Goal: Transaction & Acquisition: Purchase product/service

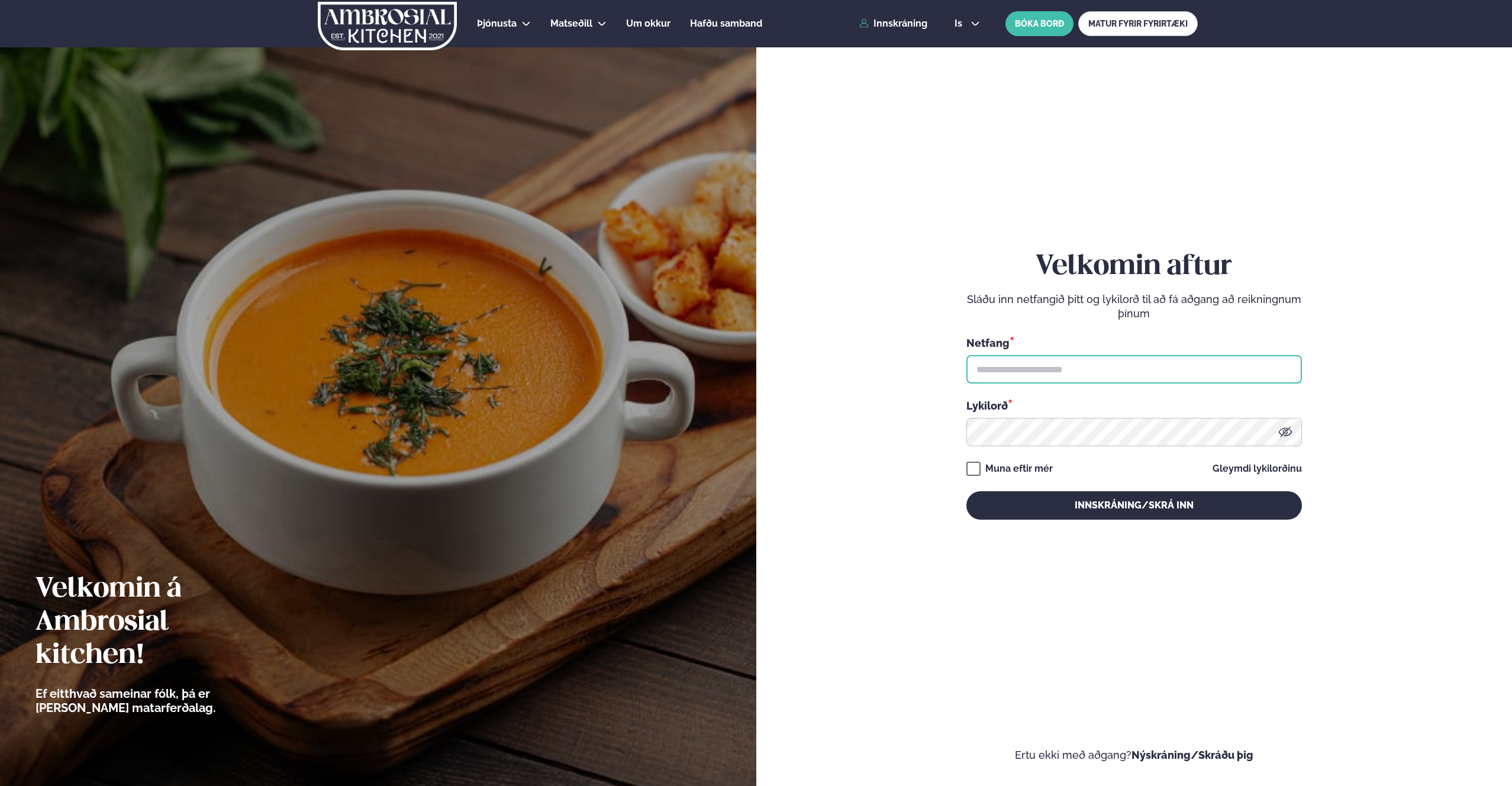
click at [1003, 373] on input "text" at bounding box center [1134, 369] width 336 height 29
type input "**********"
click at [1067, 499] on button "Innskráning/Skrá inn" at bounding box center [1134, 505] width 336 height 29
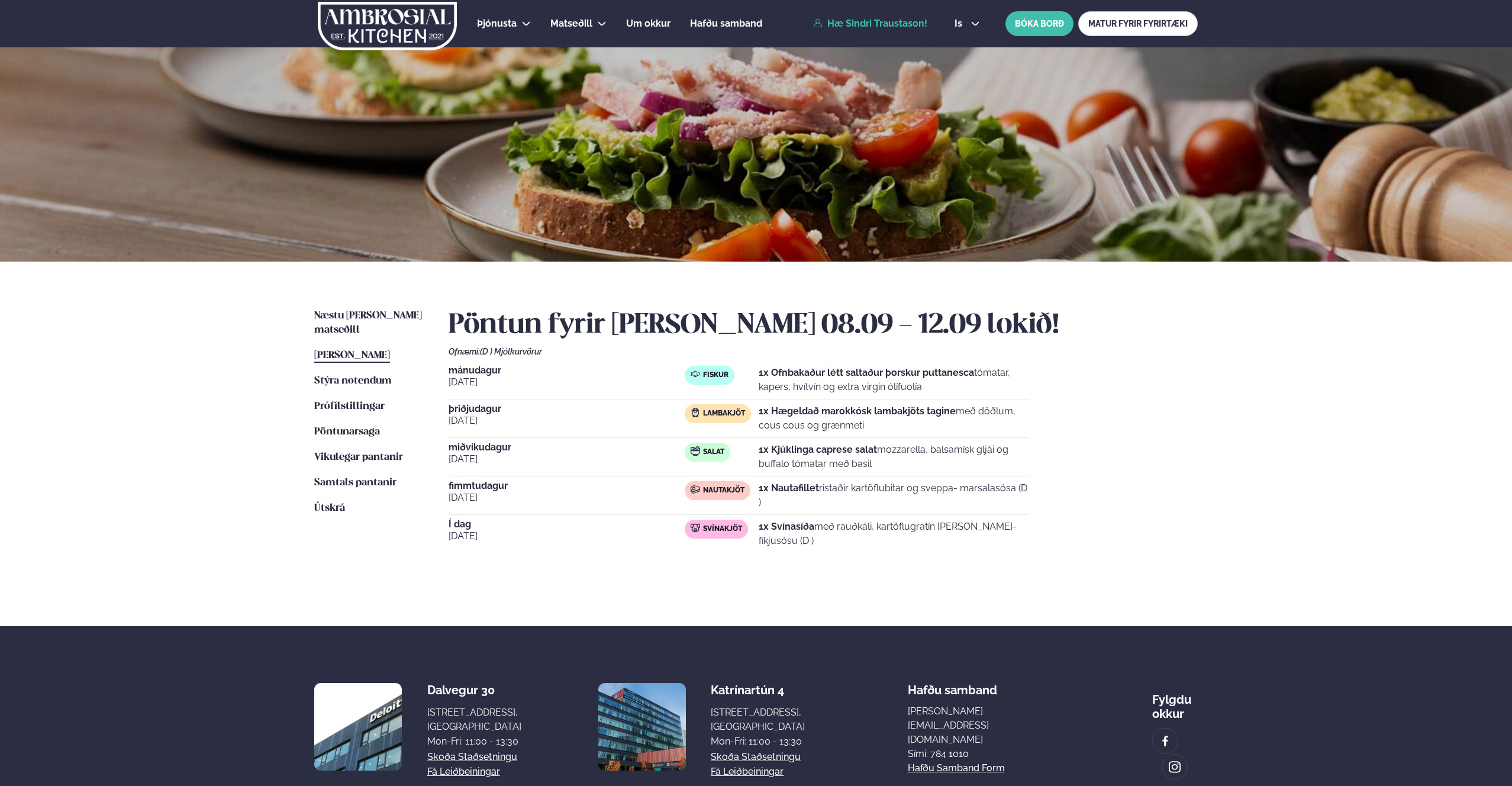
click at [376, 327] on ul "Næstu [PERSON_NAME] matseðill Næsta vika [PERSON_NAME] matseðill Þessa [PERSON_…" at bounding box center [369, 446] width 110 height 274
click at [372, 314] on span "Næstu [PERSON_NAME] matseðill" at bounding box center [368, 323] width 108 height 24
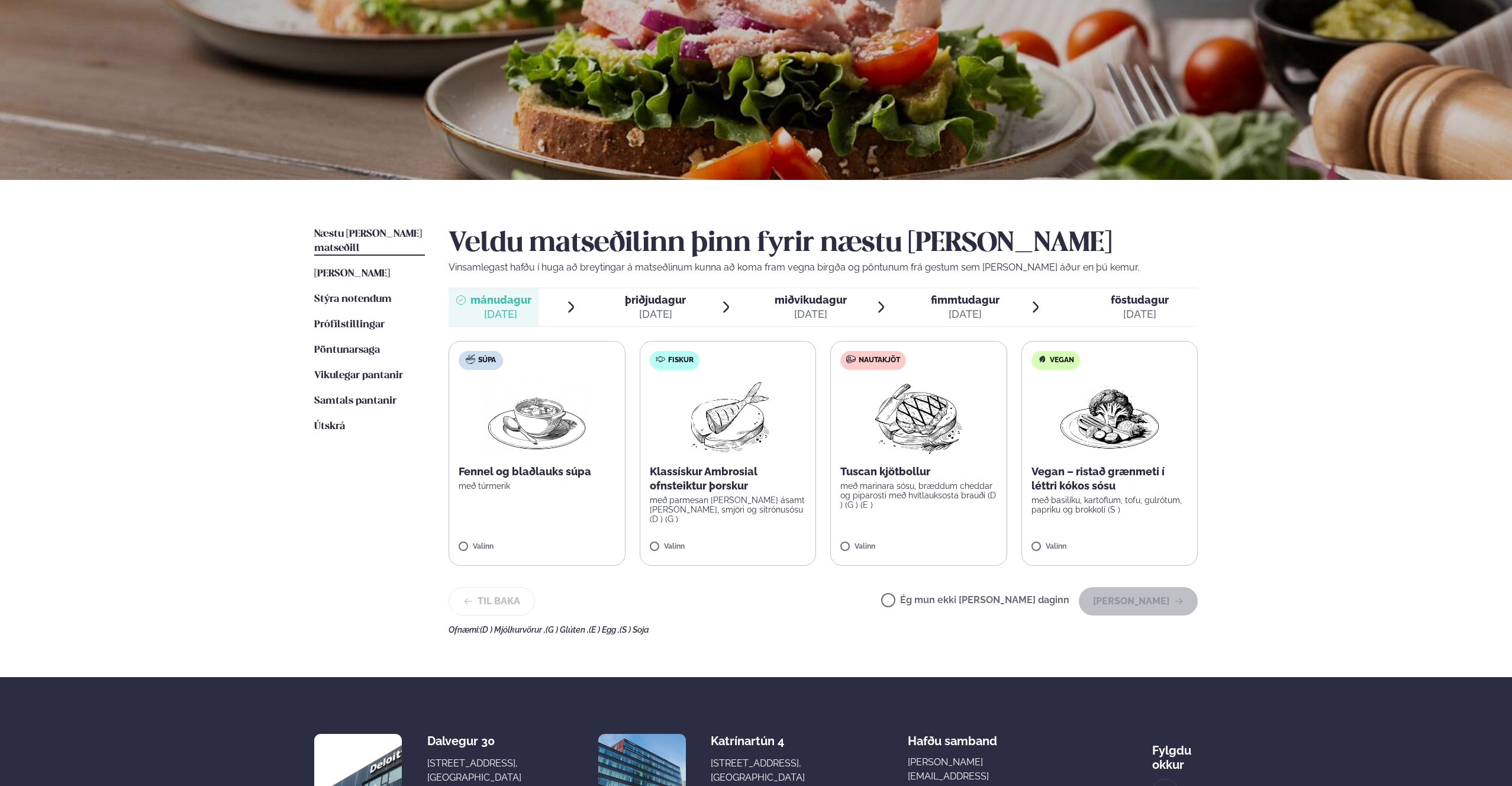
scroll to position [83, 0]
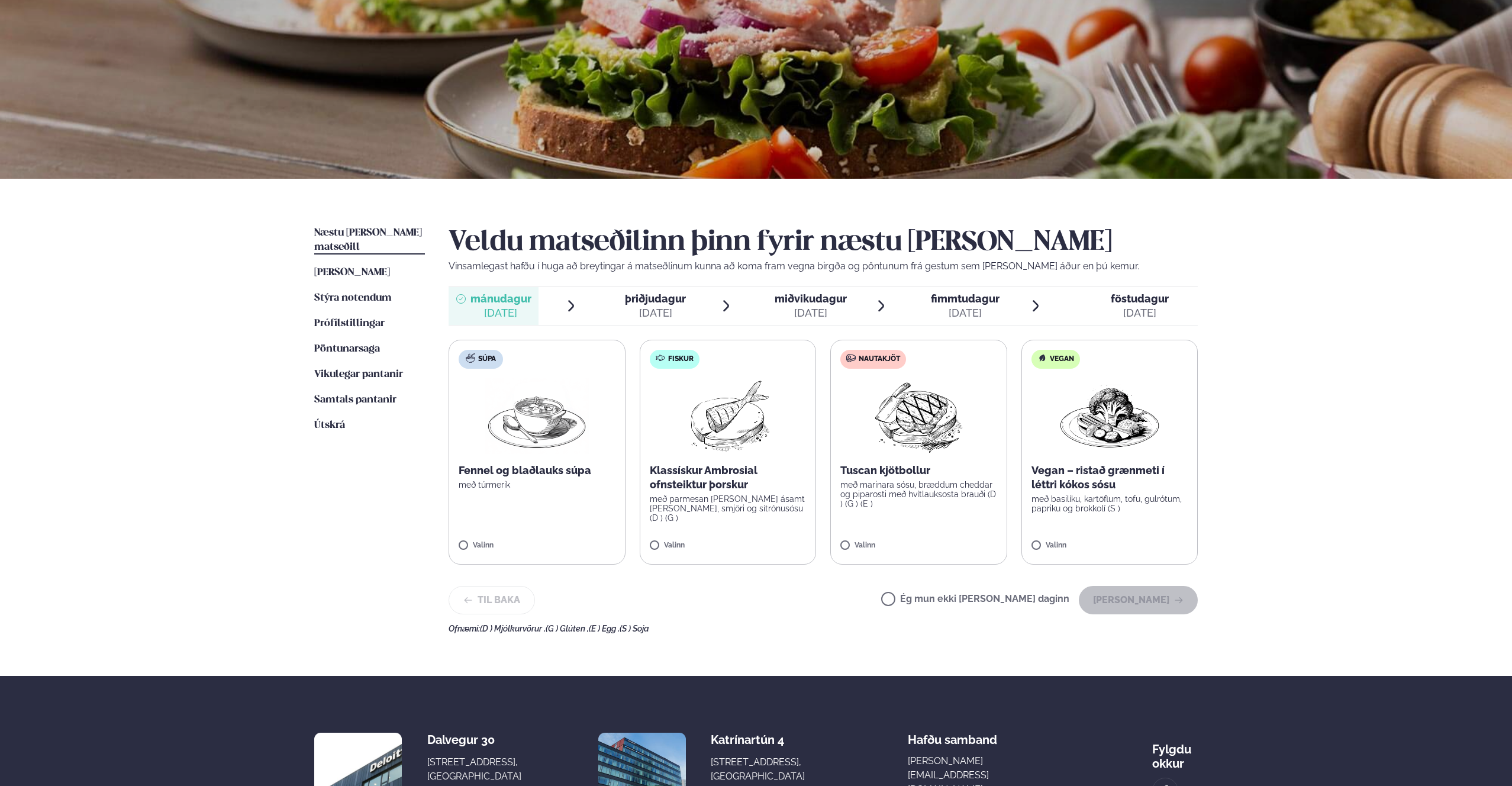
click at [725, 481] on p "Klassískur Ambrosial ofnsteiktur þorskur" at bounding box center [728, 477] width 157 height 29
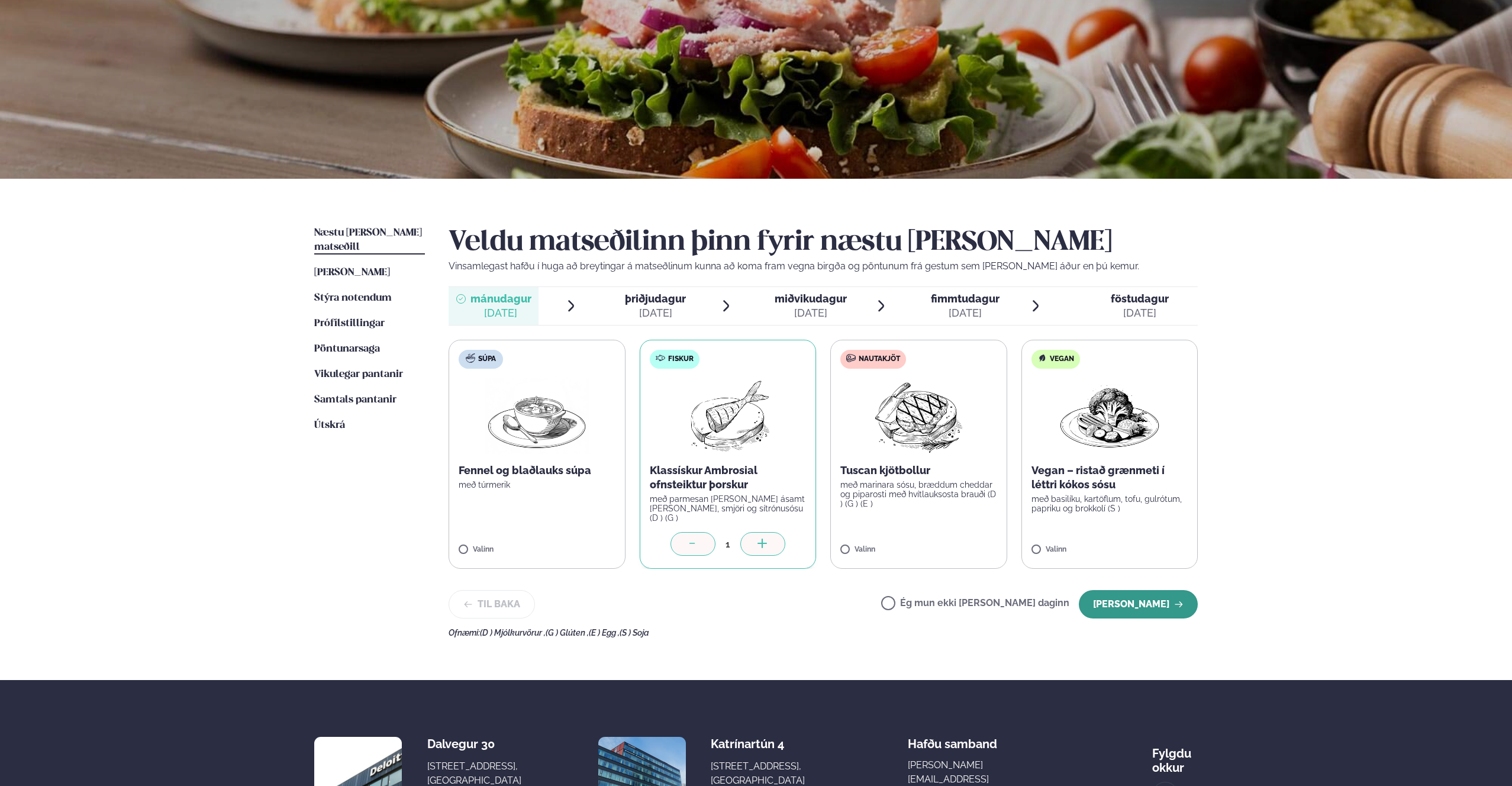
click at [1129, 600] on button "[PERSON_NAME]" at bounding box center [1138, 604] width 119 height 29
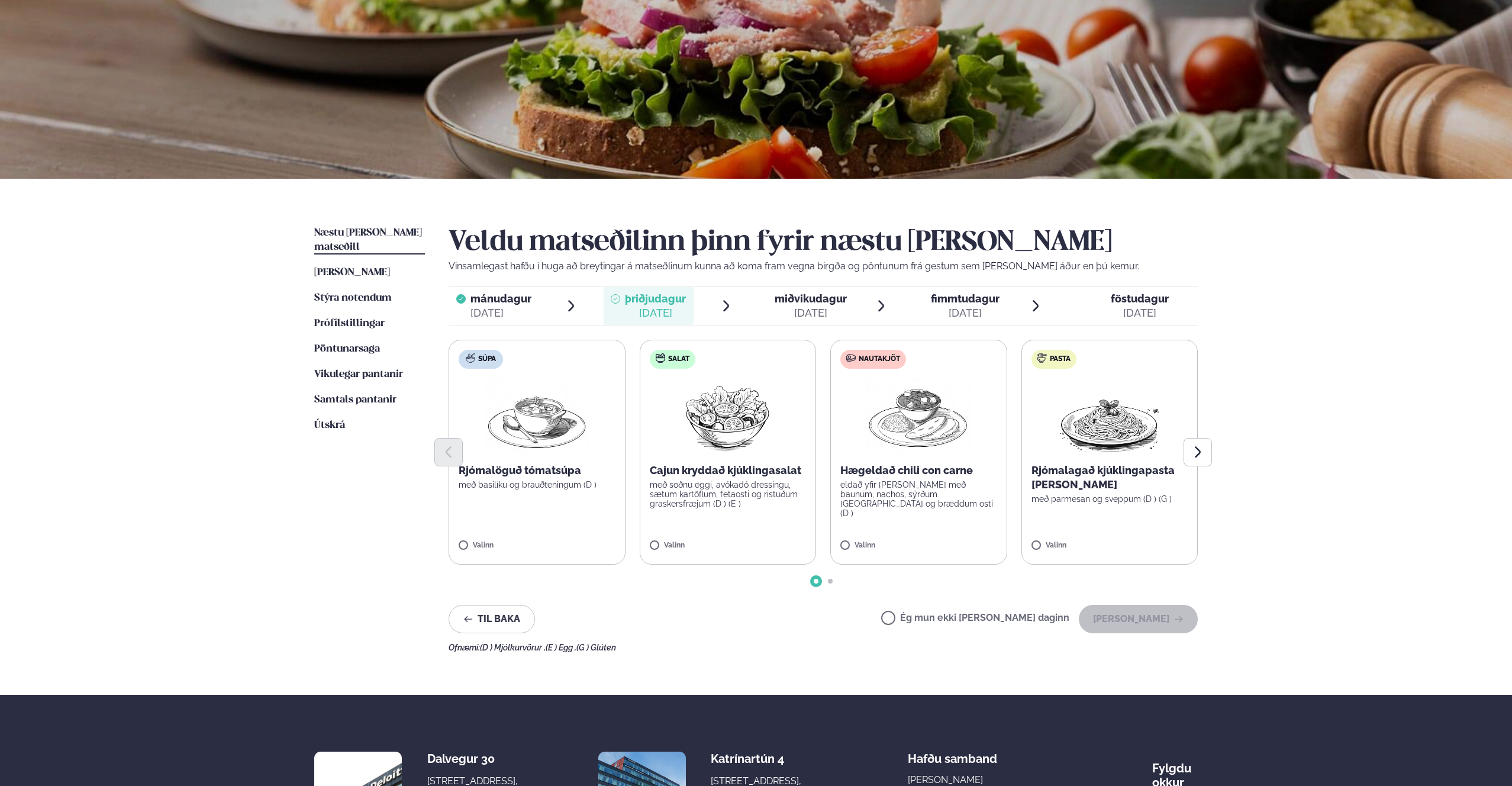
click at [908, 486] on p "eldað yfir [PERSON_NAME] með baunum, nachos, sýrðum [GEOGRAPHIC_DATA] og bræddu…" at bounding box center [918, 499] width 157 height 38
click at [1141, 618] on button "[PERSON_NAME]" at bounding box center [1138, 619] width 119 height 29
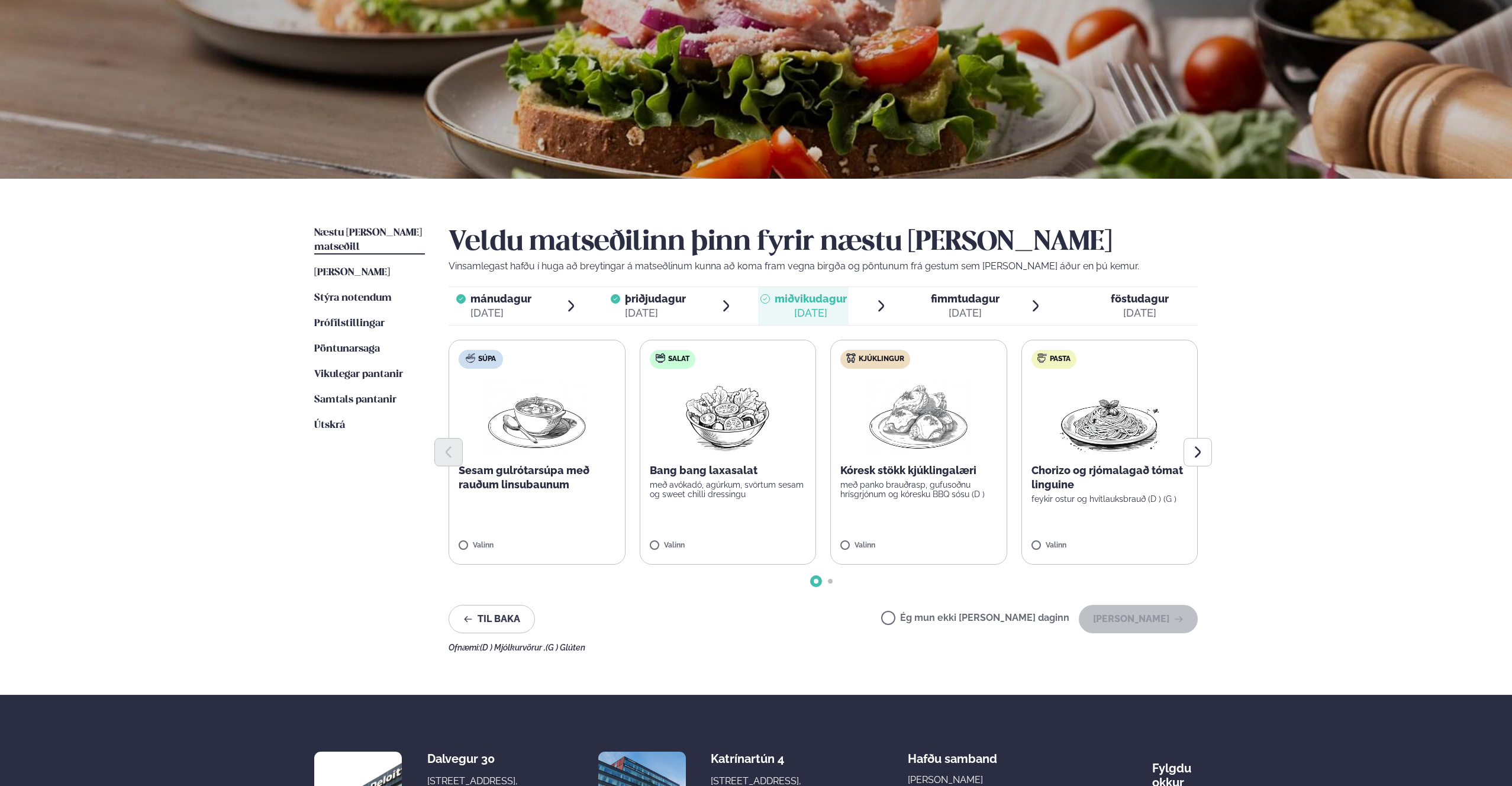
click at [927, 487] on p "með panko brauðrasp, gufusoðnu hrísgrjónum og kóresku BBQ sósu (D )" at bounding box center [918, 490] width 157 height 19
click at [1155, 621] on button "[PERSON_NAME]" at bounding box center [1138, 619] width 119 height 29
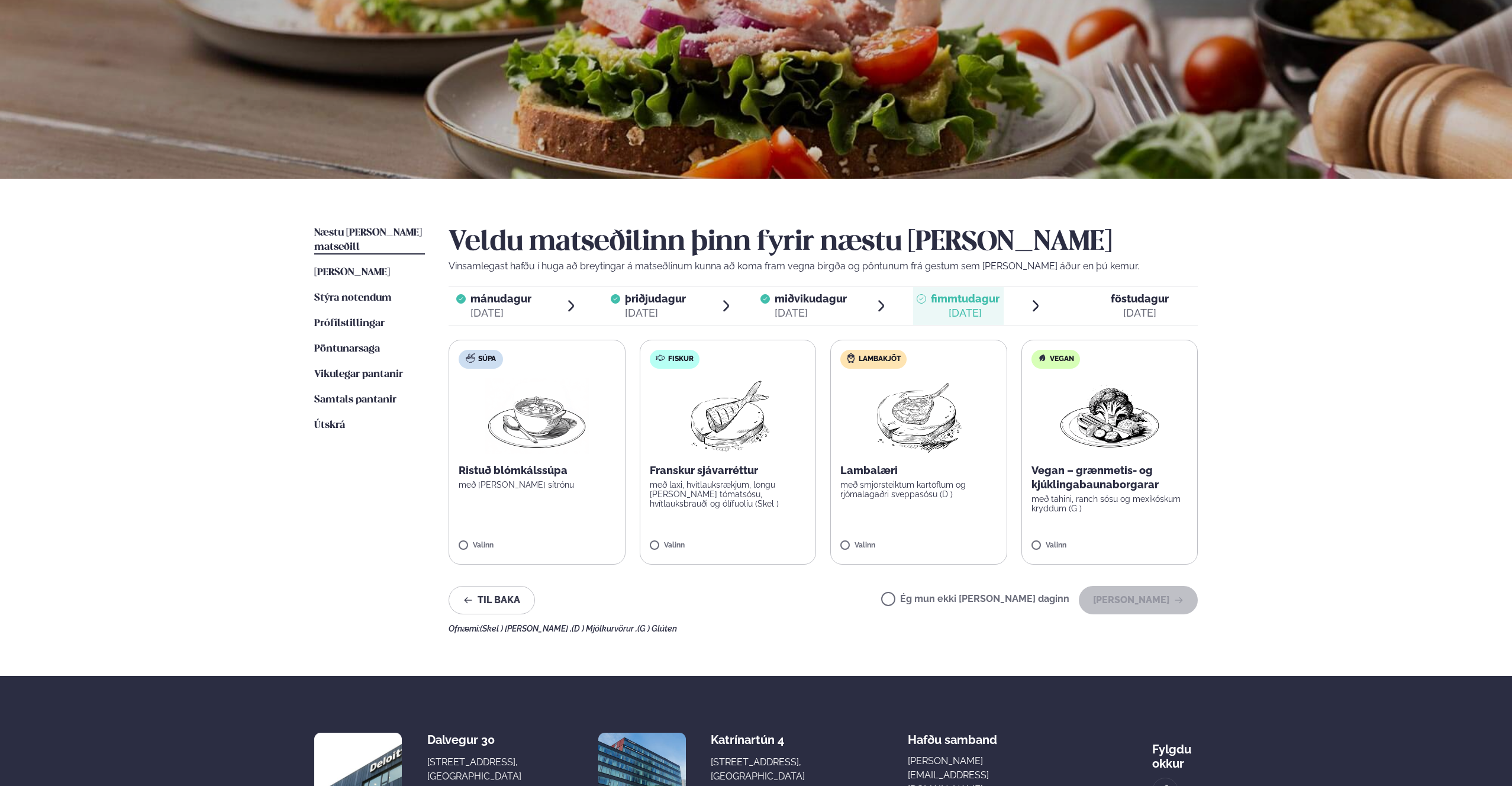
click at [899, 476] on p "Lambalæri" at bounding box center [918, 470] width 157 height 14
click at [1143, 597] on button "[PERSON_NAME]" at bounding box center [1138, 600] width 119 height 29
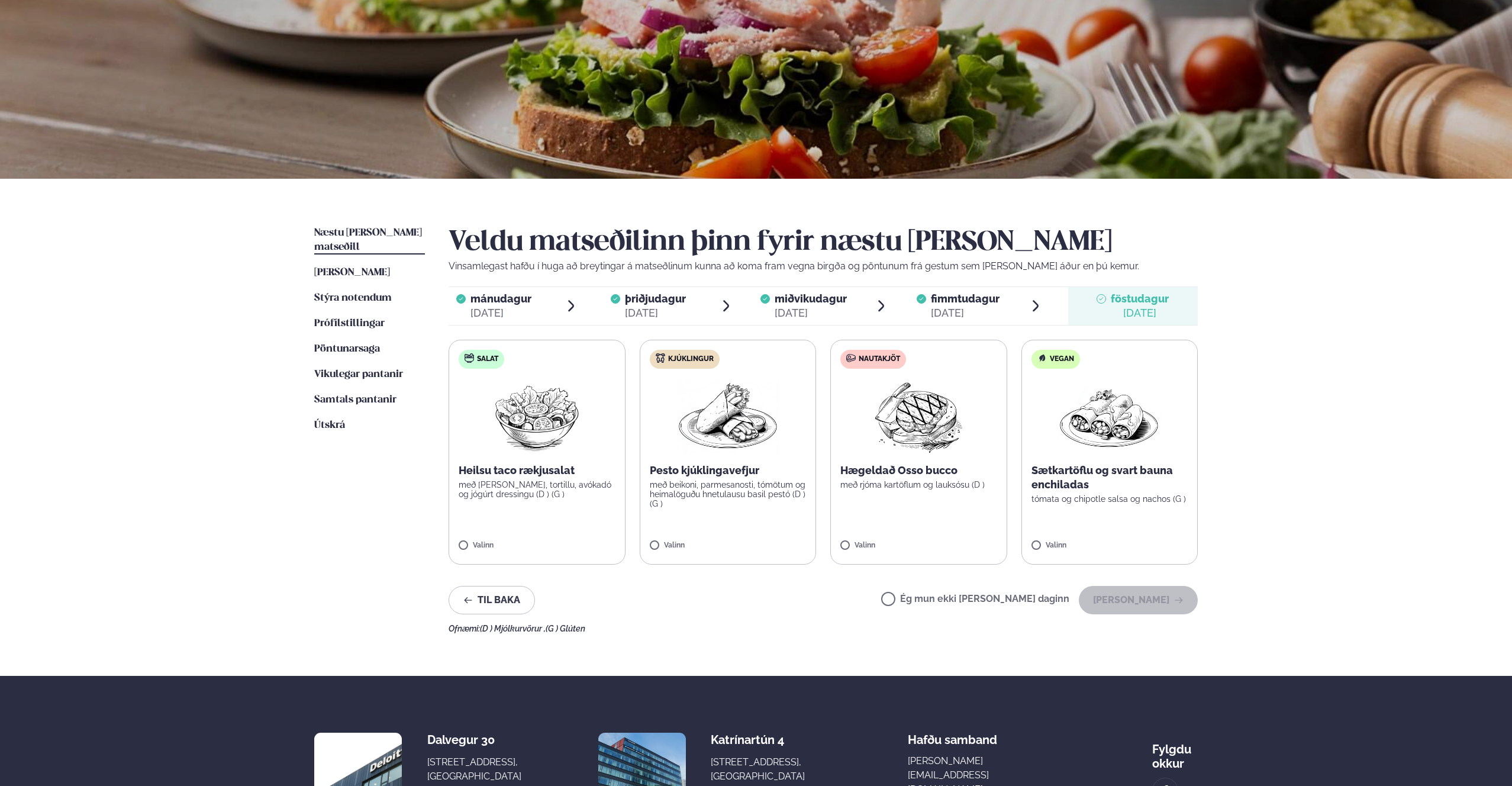
click at [900, 480] on p "með rjóma kartöflum og lauksósu (D )" at bounding box center [918, 485] width 157 height 9
click at [874, 470] on p "Hægeldað Osso bucco" at bounding box center [918, 470] width 157 height 14
click at [917, 400] on img at bounding box center [918, 416] width 105 height 76
click at [1138, 599] on button "[PERSON_NAME]" at bounding box center [1138, 600] width 119 height 29
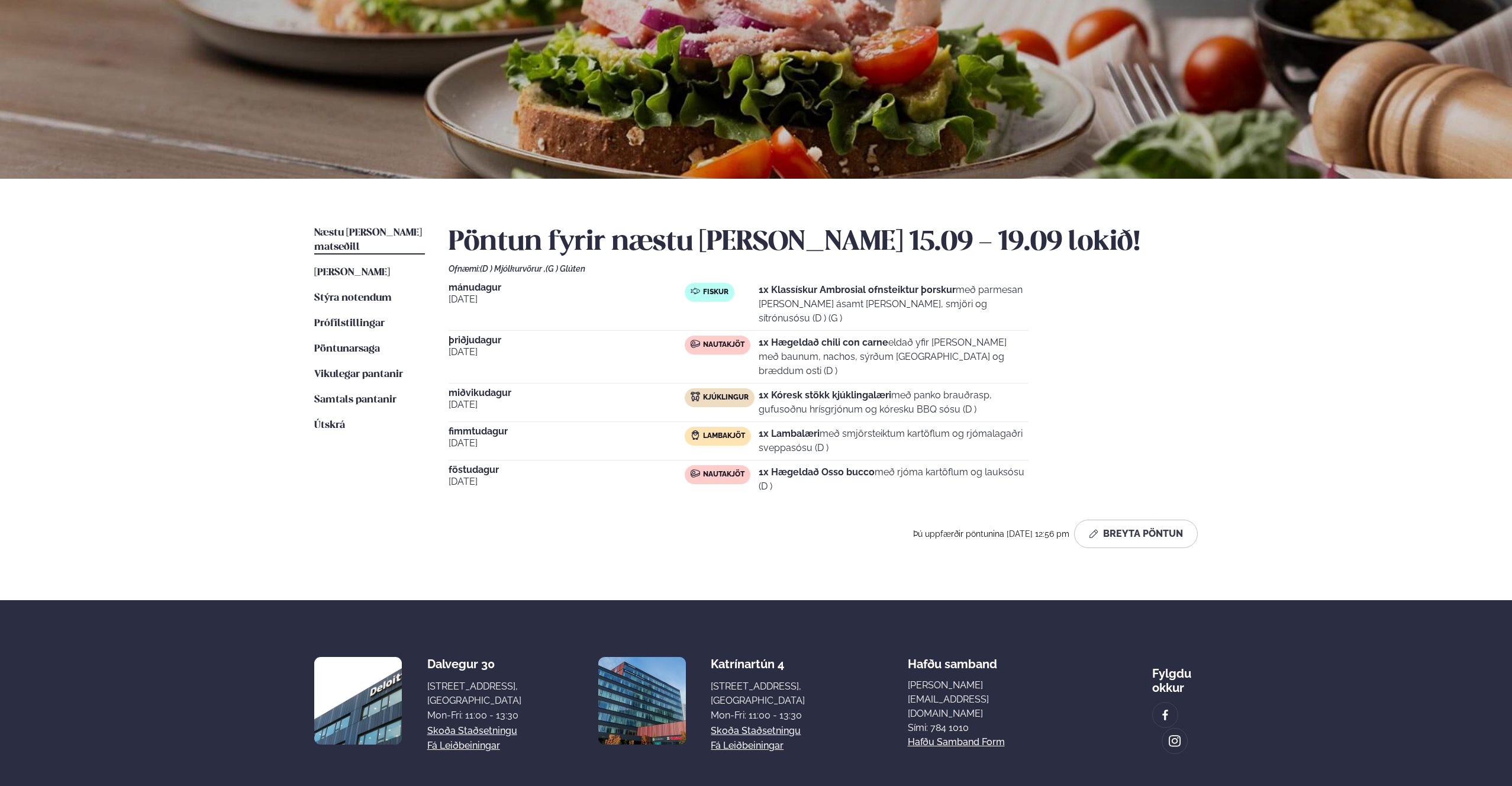
click at [940, 529] on span "Þú uppfærðir pöntunina [DATE] 12:56 pm" at bounding box center [990, 533] width 156 height 9
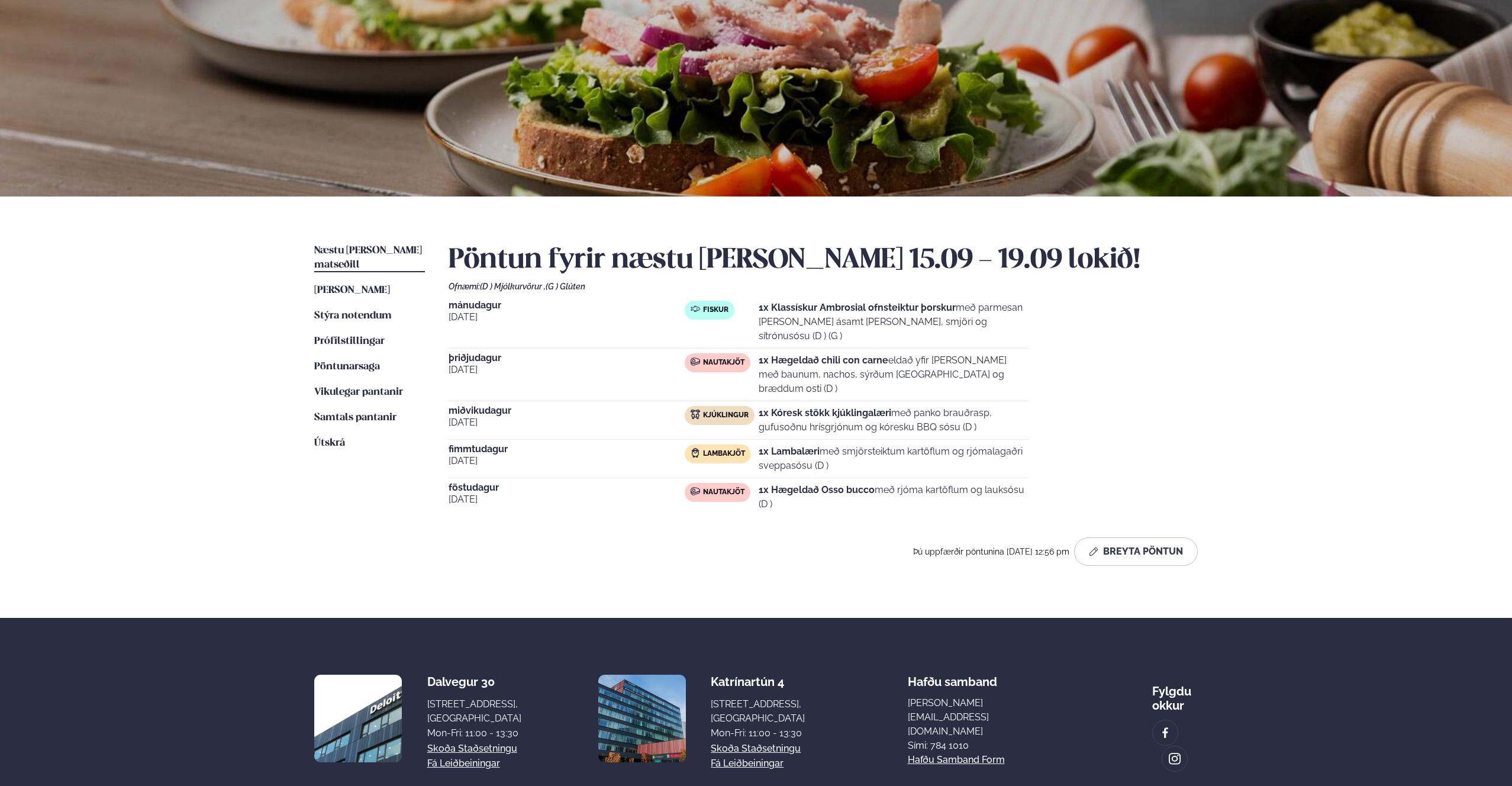
scroll to position [0, 0]
